Goal: Task Accomplishment & Management: Manage account settings

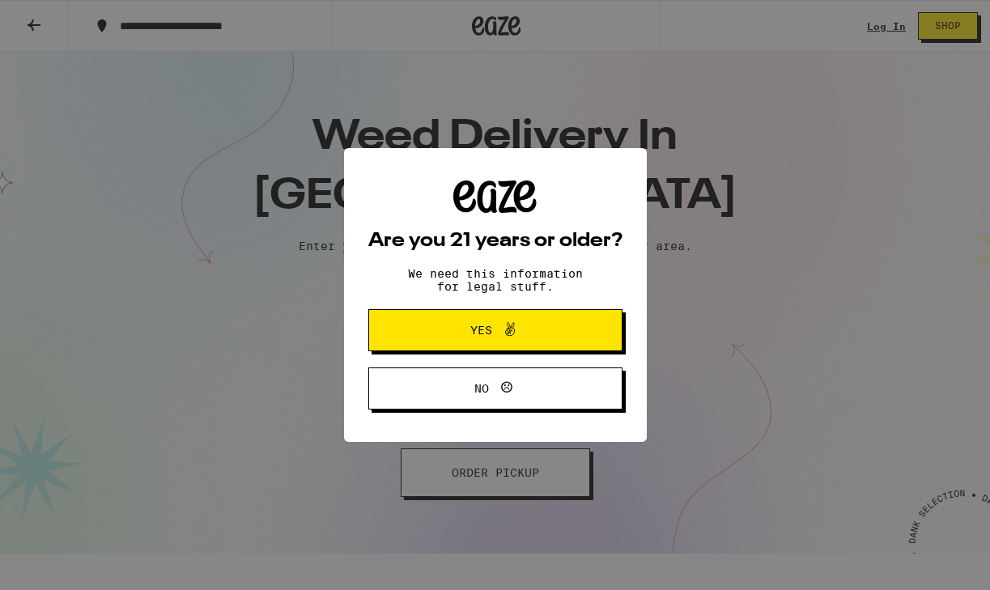
click at [566, 338] on button "Yes" at bounding box center [495, 330] width 254 height 42
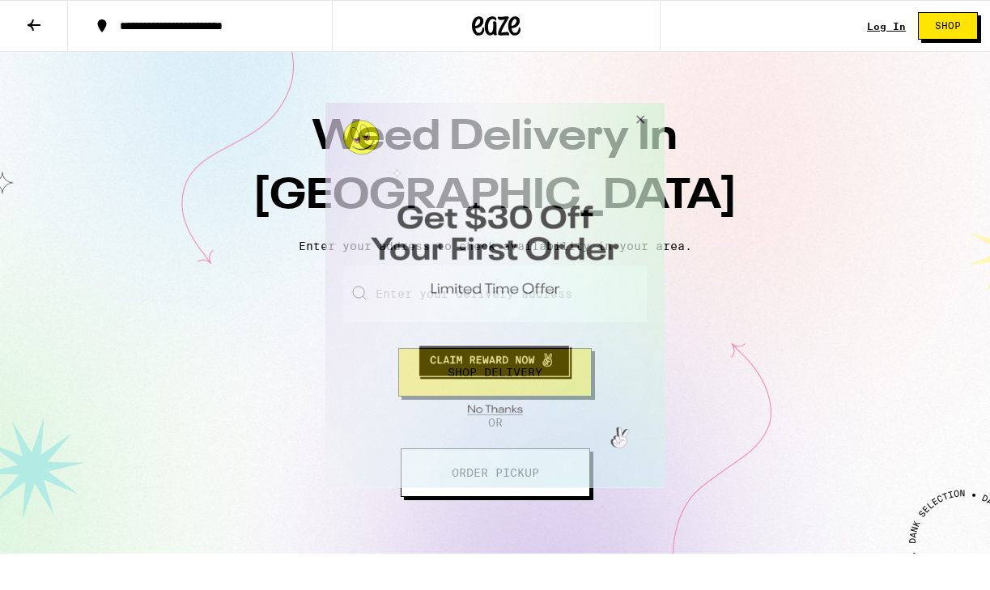
click at [509, 414] on button "Close Modal" at bounding box center [492, 406] width 329 height 25
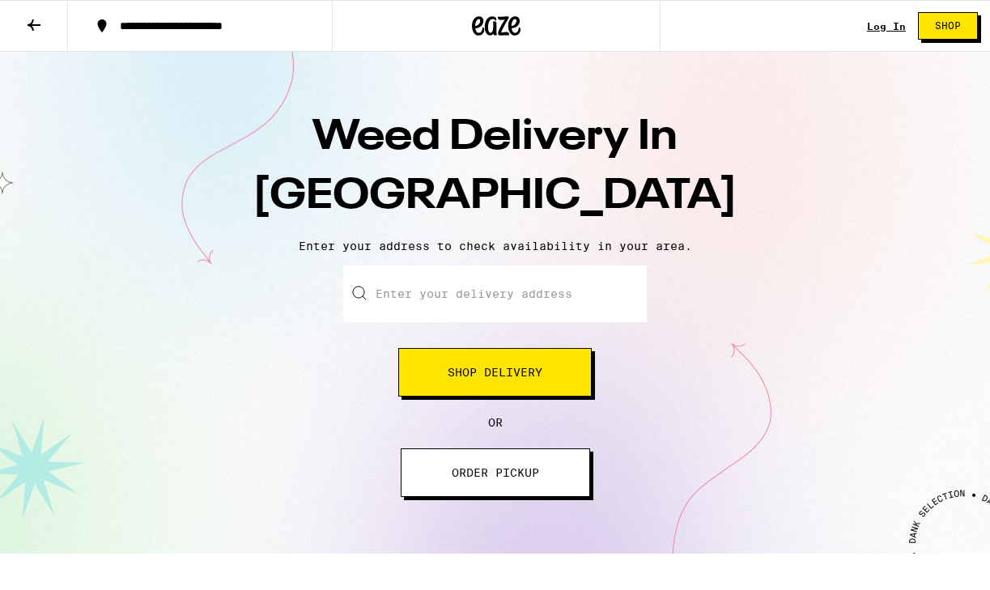
click at [896, 11] on div "Log In Shop" at bounding box center [928, 26] width 123 height 52
click at [895, 23] on link "Log In" at bounding box center [886, 26] width 39 height 11
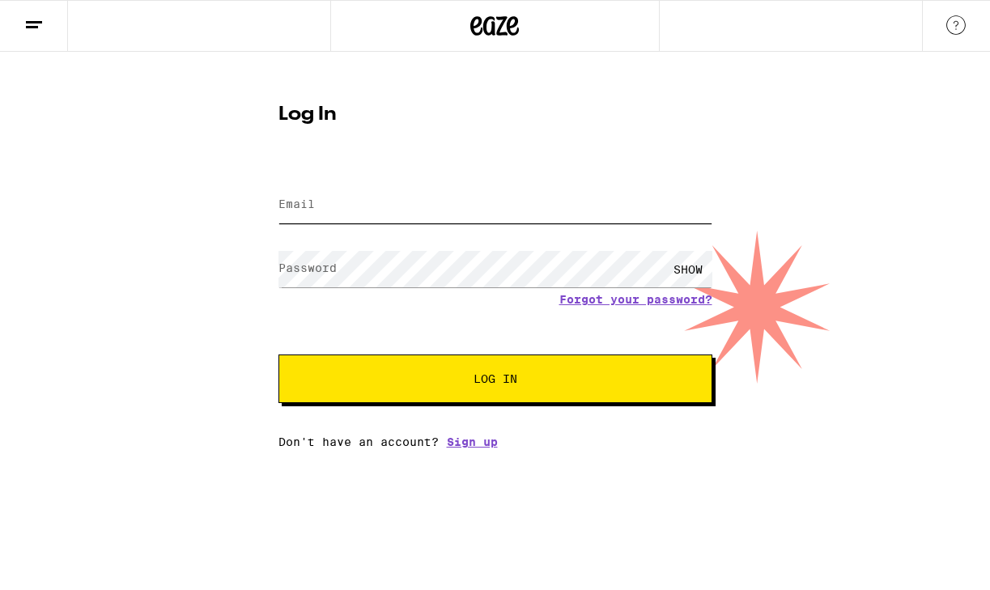
click at [536, 207] on input "Email" at bounding box center [495, 205] width 434 height 36
